Goal: Navigation & Orientation: Find specific page/section

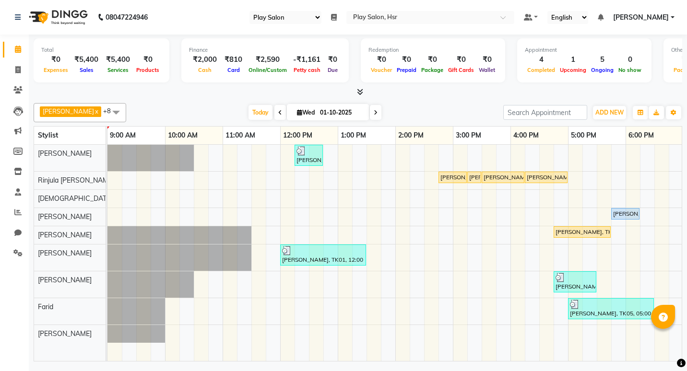
select select "92"
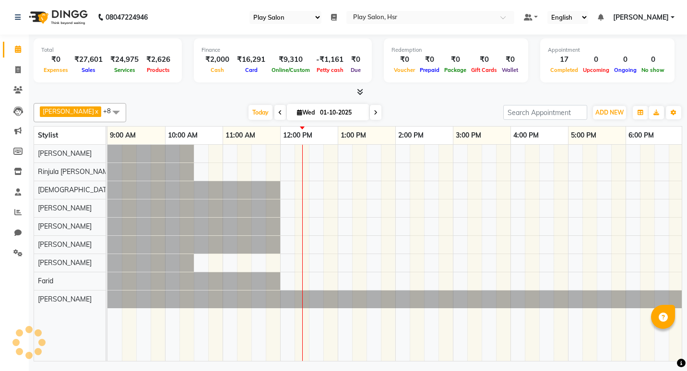
select select "92"
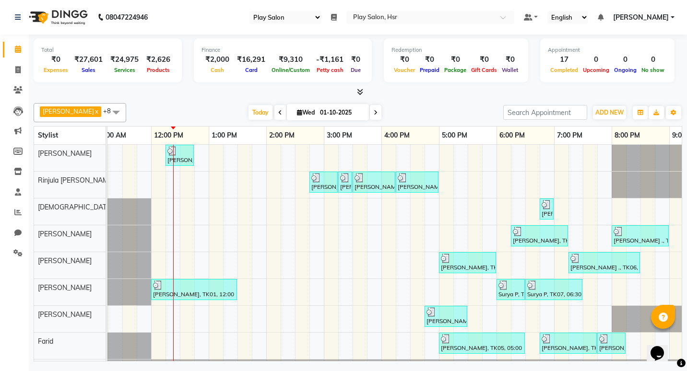
scroll to position [0, 174]
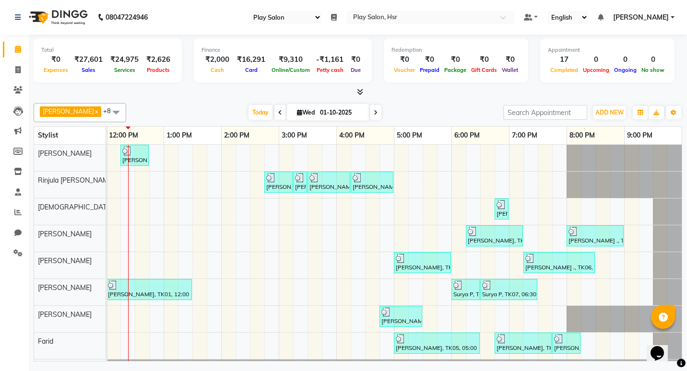
click at [361, 91] on icon at bounding box center [360, 91] width 6 height 7
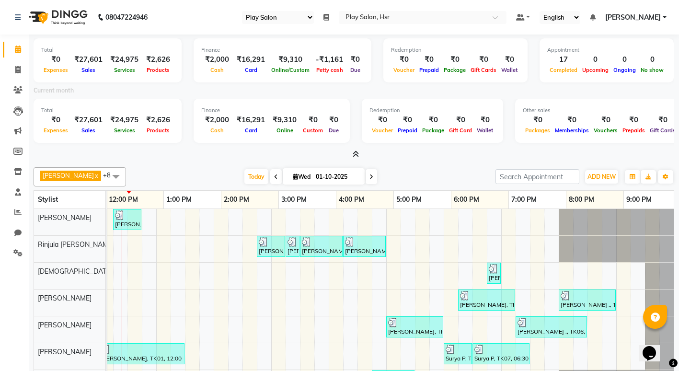
click at [357, 152] on icon at bounding box center [356, 154] width 6 height 7
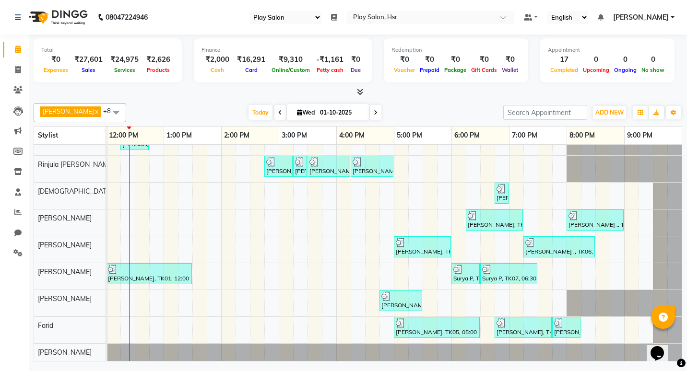
scroll to position [0, 0]
